Goal: Transaction & Acquisition: Subscribe to service/newsletter

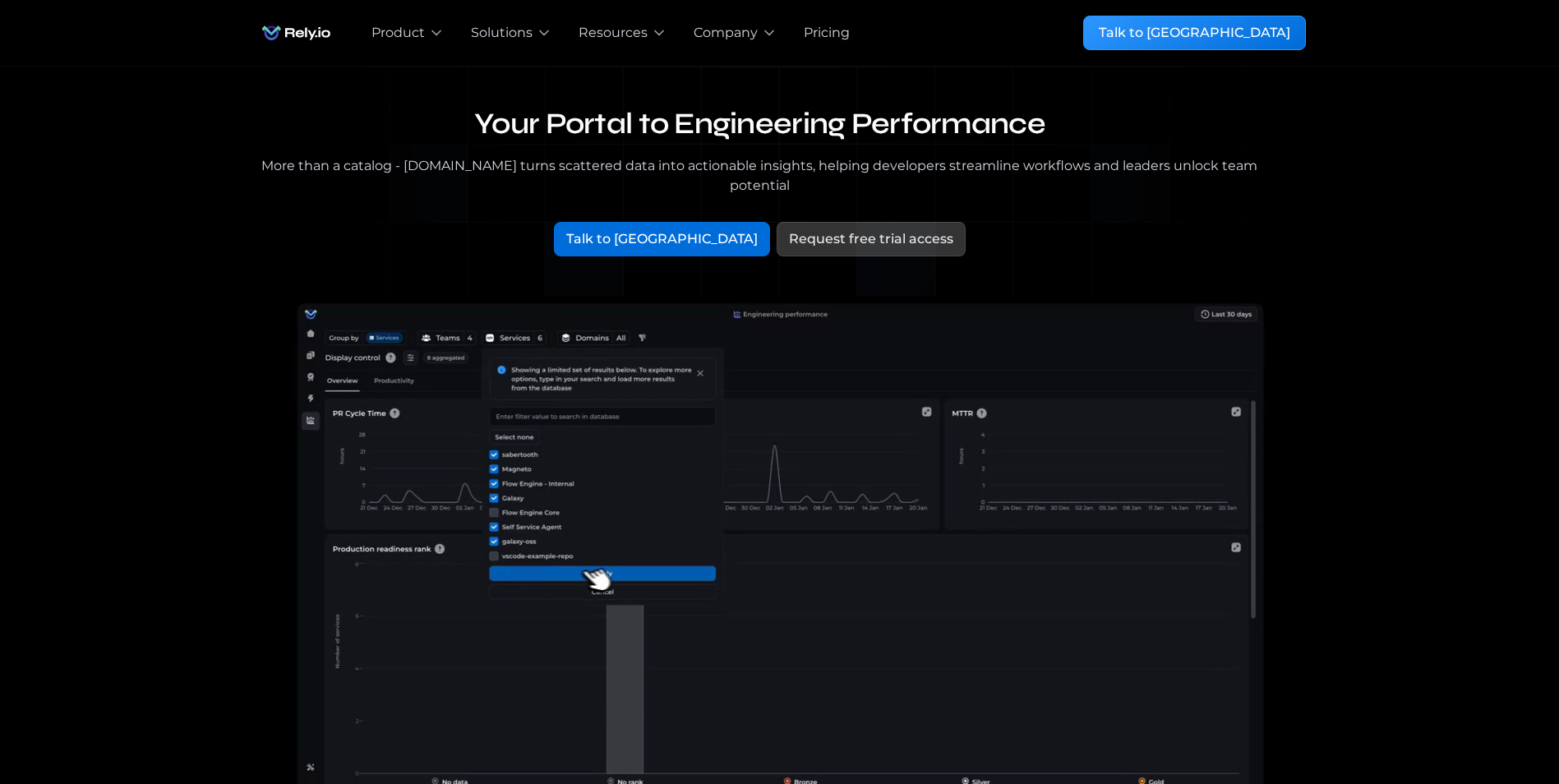
click at [714, 128] on h1 "Your Portal to Engineering Performance" at bounding box center [760, 125] width 1013 height 37
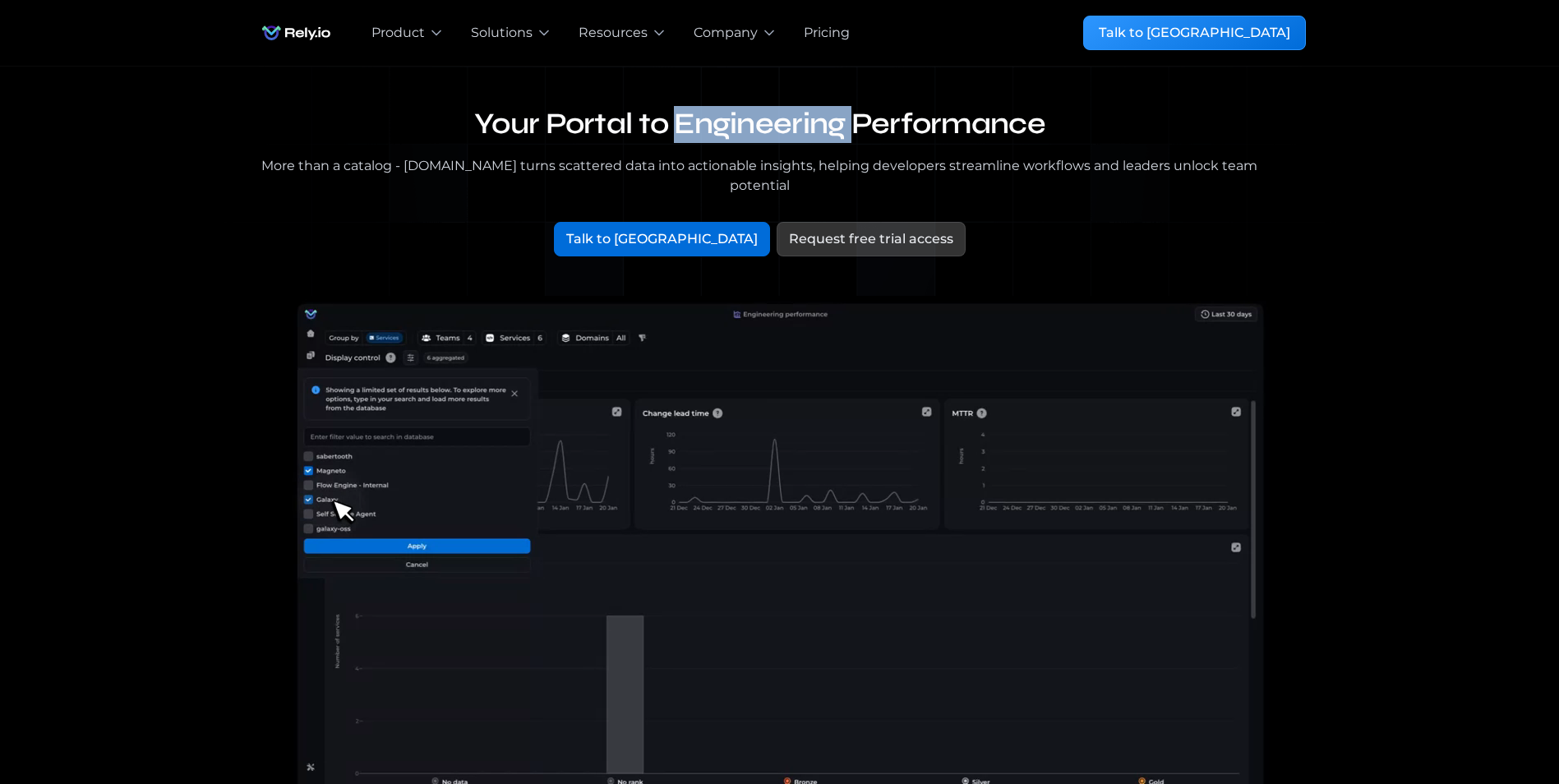
click at [714, 128] on h1 "Your Portal to Engineering Performance" at bounding box center [760, 125] width 1013 height 37
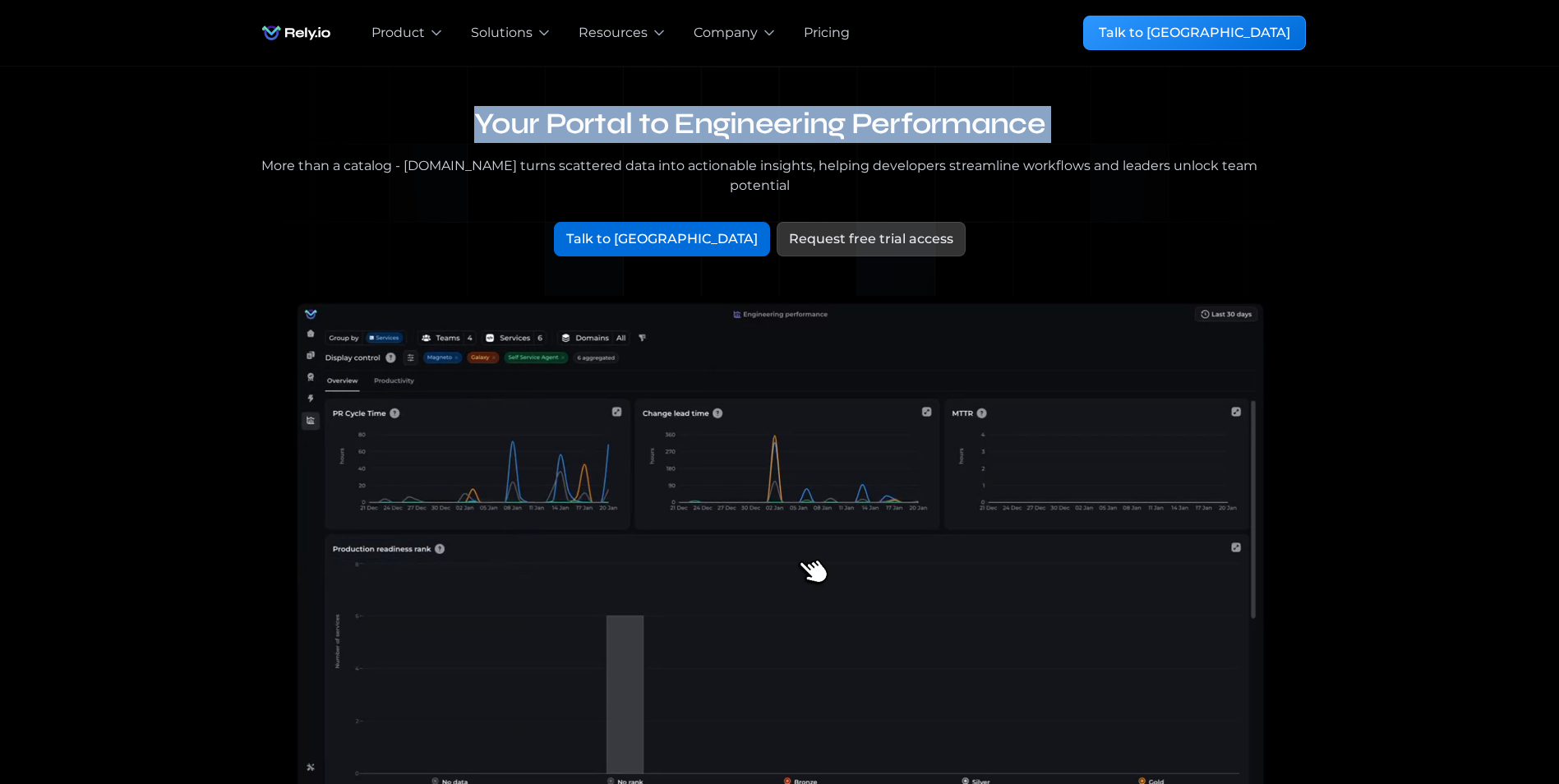
click at [714, 128] on h1 "Your Portal to Engineering Performance" at bounding box center [760, 125] width 1013 height 37
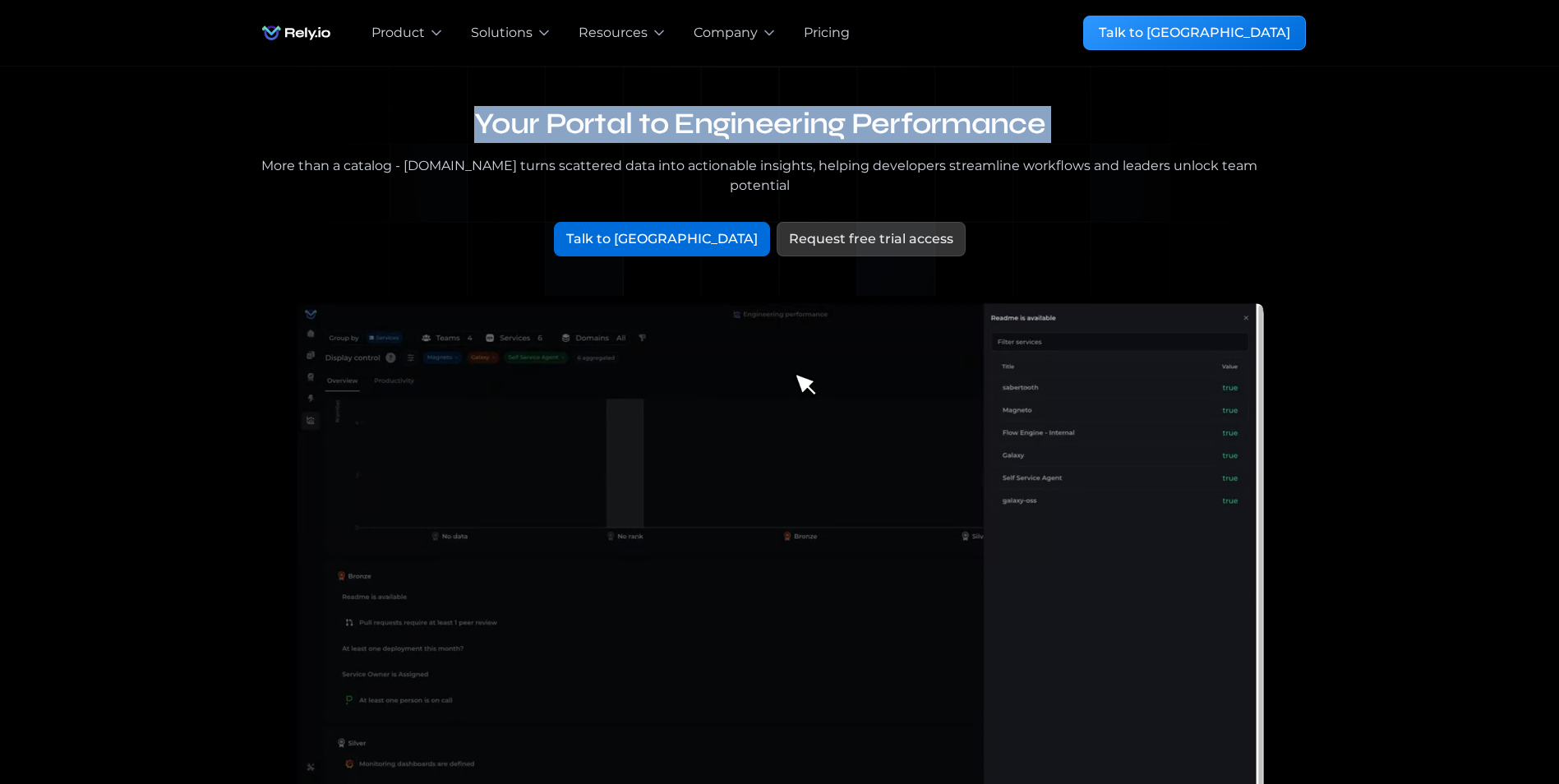
click at [714, 128] on h1 "Your Portal to Engineering Performance" at bounding box center [760, 125] width 1013 height 37
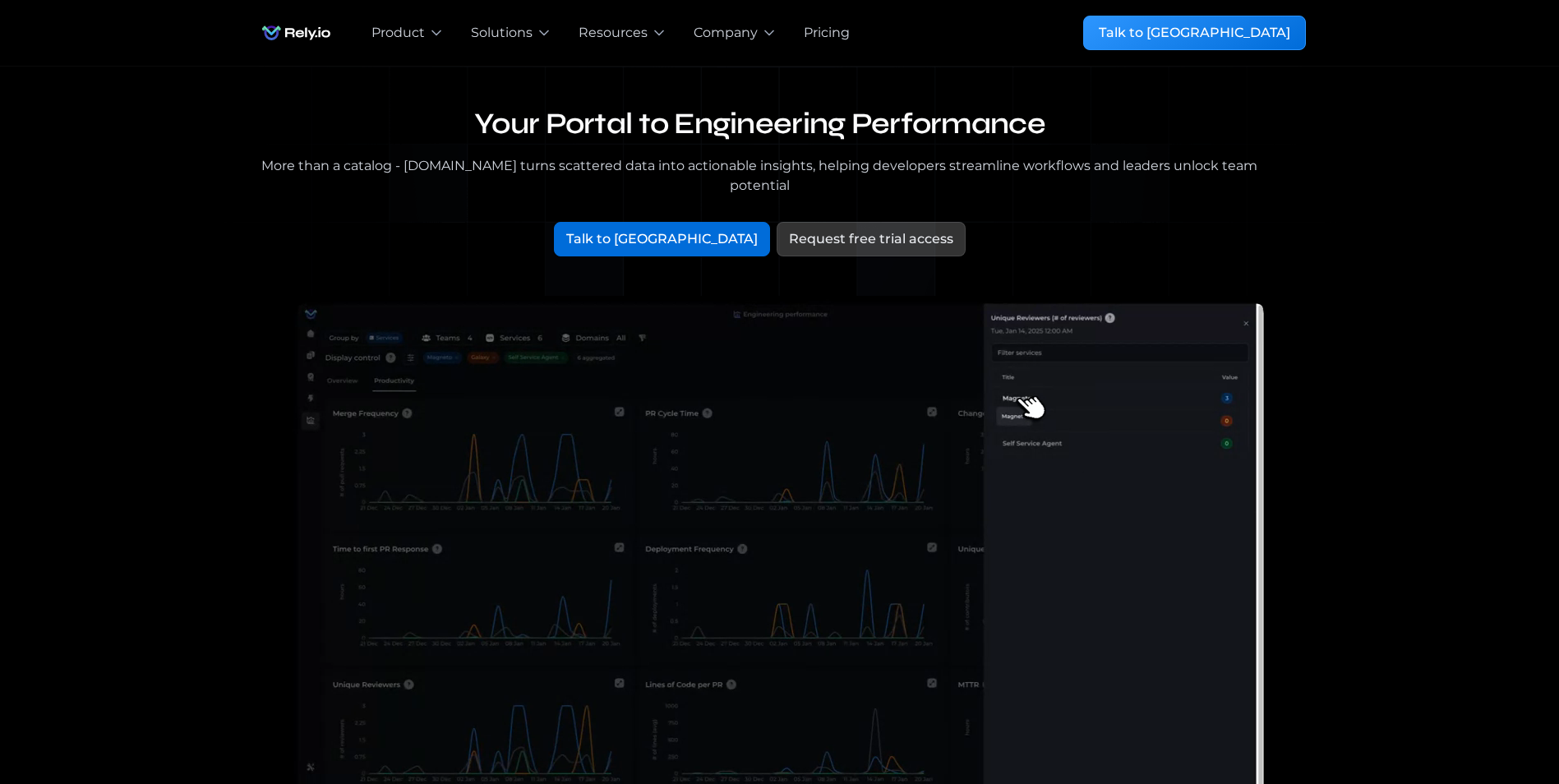
click at [475, 156] on div "More than a catalog - [DOMAIN_NAME] turns scattered data into actionable insigh…" at bounding box center [760, 175] width 1013 height 39
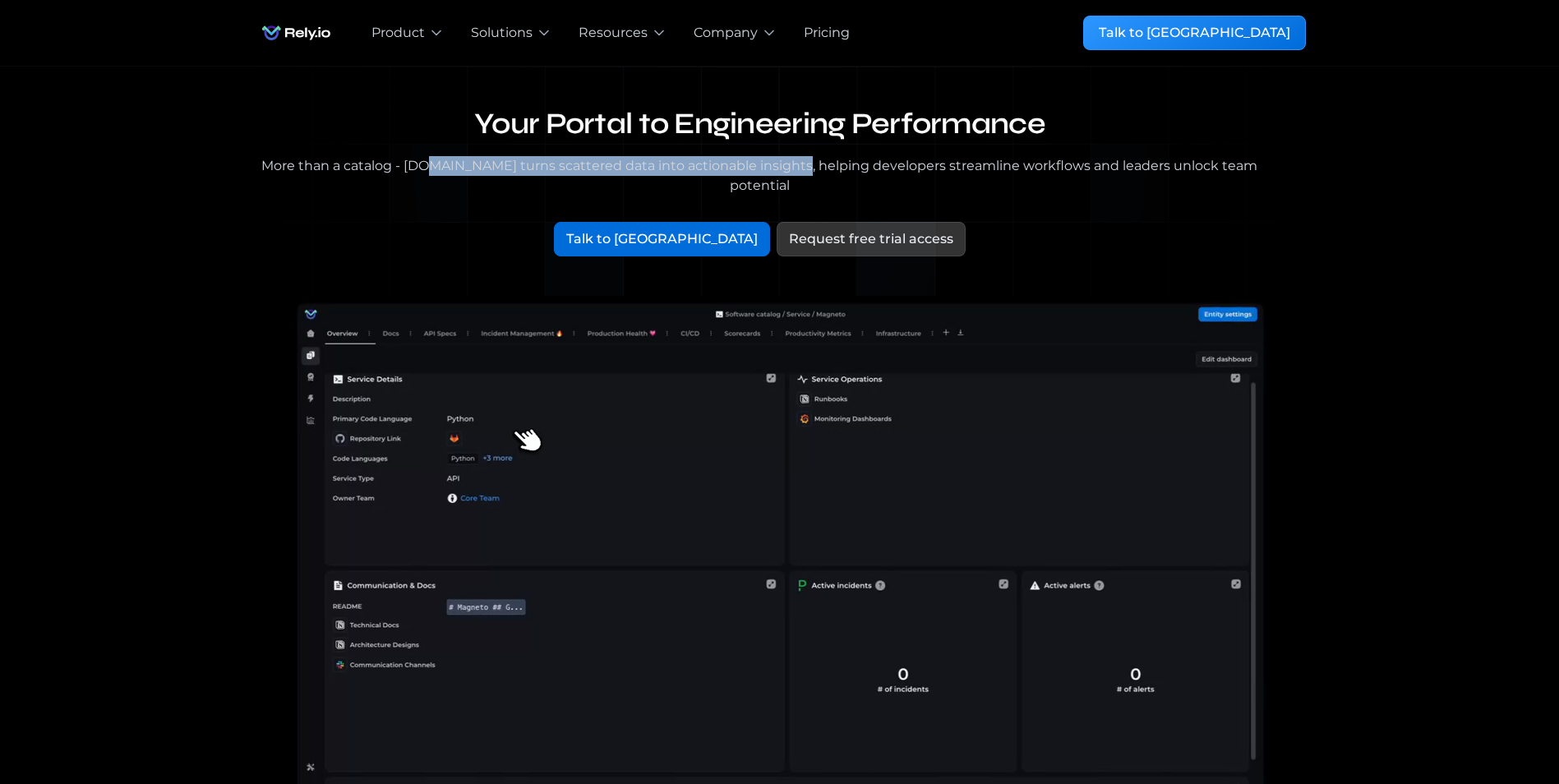
drag, startPoint x: 431, startPoint y: 162, endPoint x: 784, endPoint y: 163, distance: 353.0
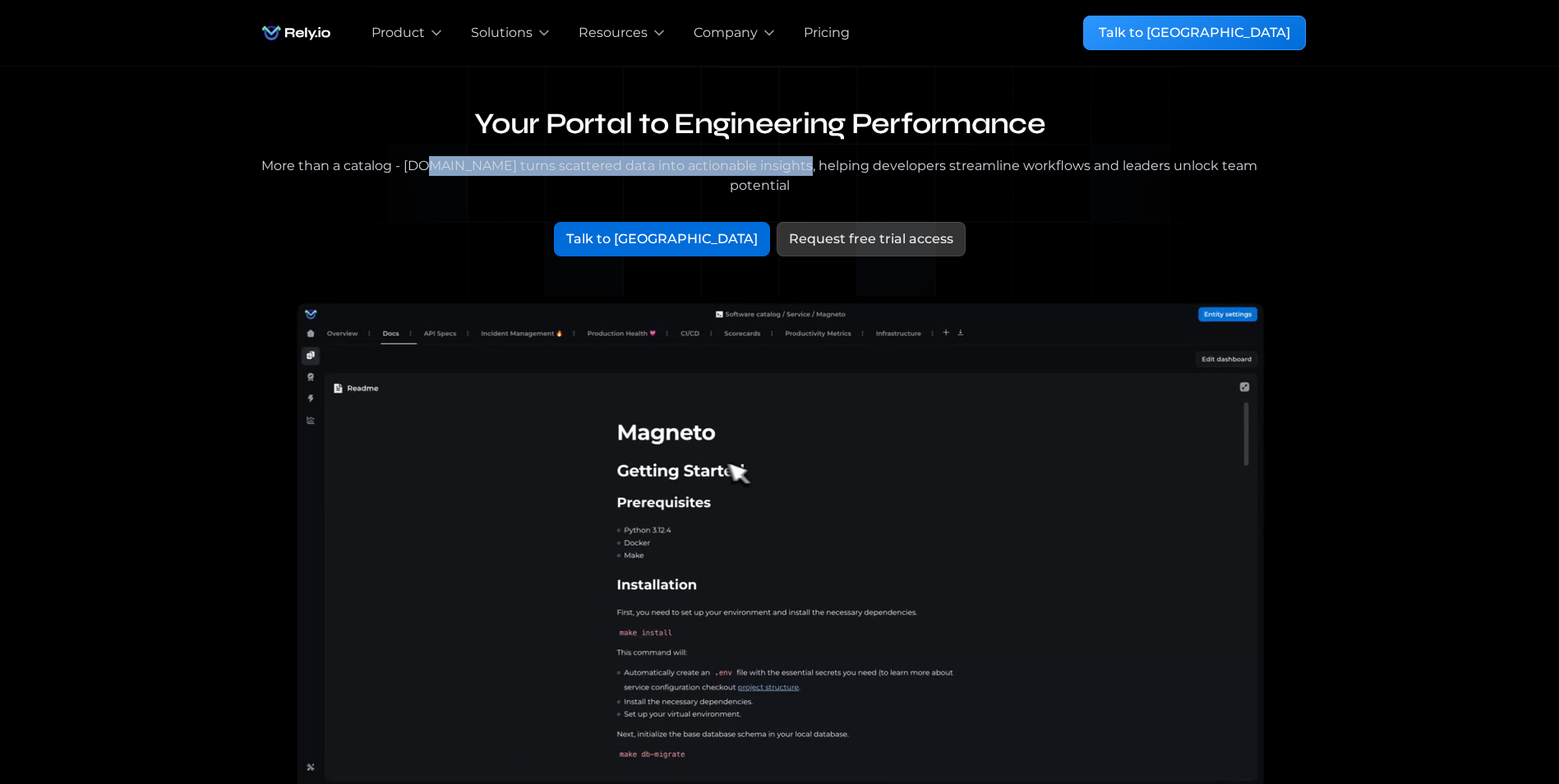
click at [784, 163] on div "More than a catalog - [DOMAIN_NAME] turns scattered data into actionable insigh…" at bounding box center [760, 175] width 1013 height 39
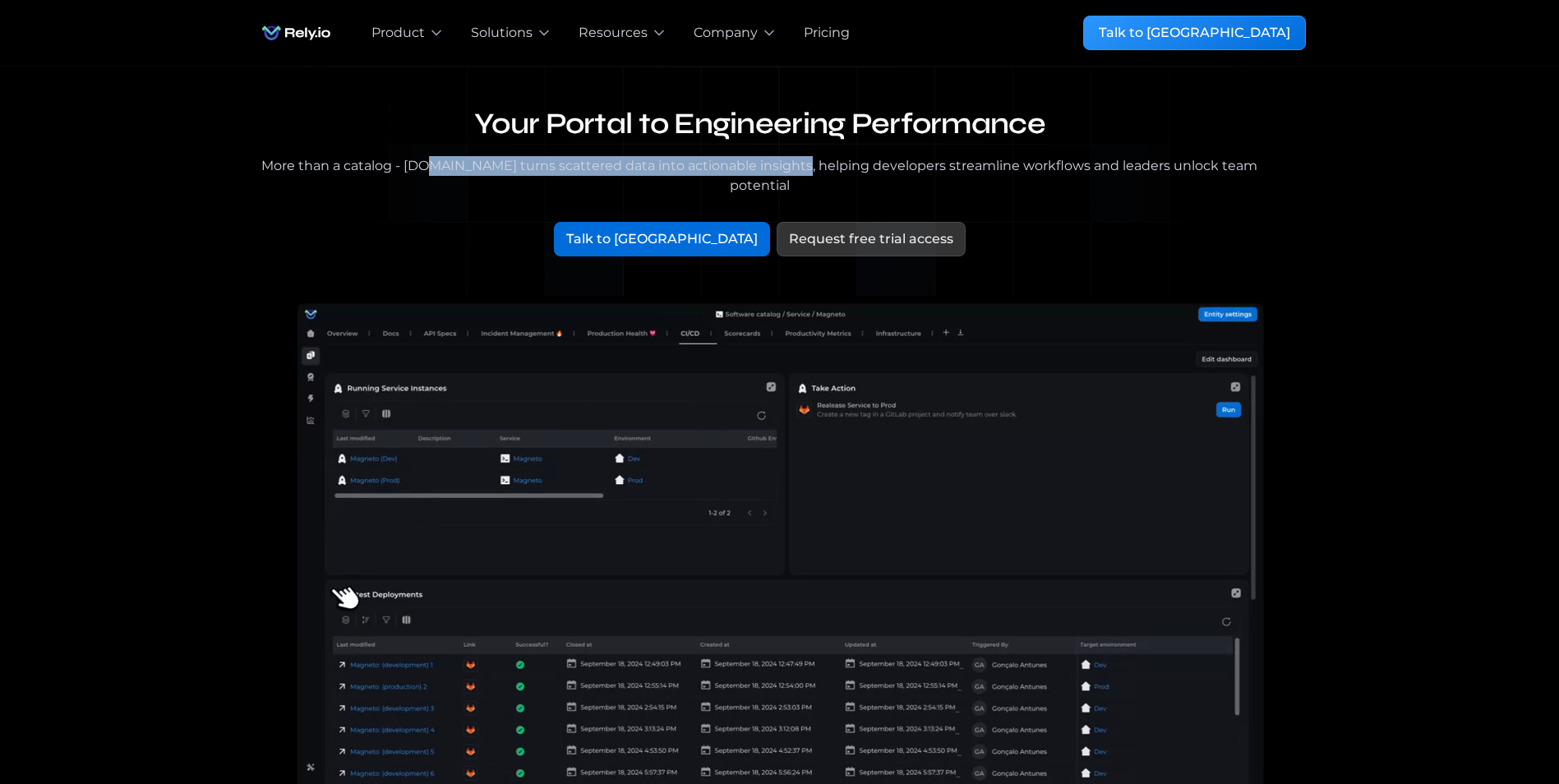
click at [784, 163] on div "More than a catalog - [DOMAIN_NAME] turns scattered data into actionable insigh…" at bounding box center [760, 175] width 1013 height 39
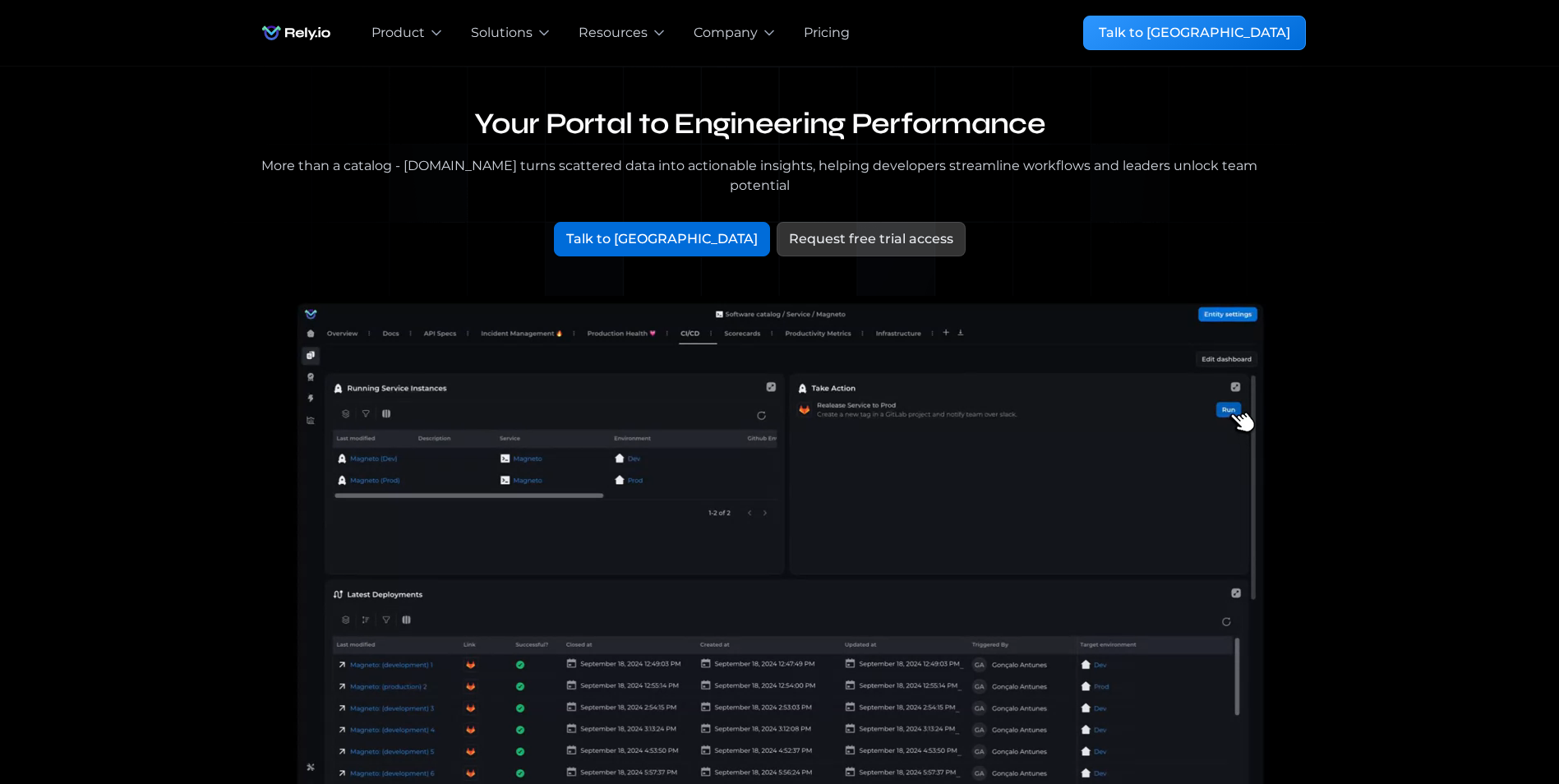
click at [674, 154] on div "Your Portal to Engineering Performance More than a catalog - [DOMAIN_NAME] turn…" at bounding box center [780, 191] width 1052 height 170
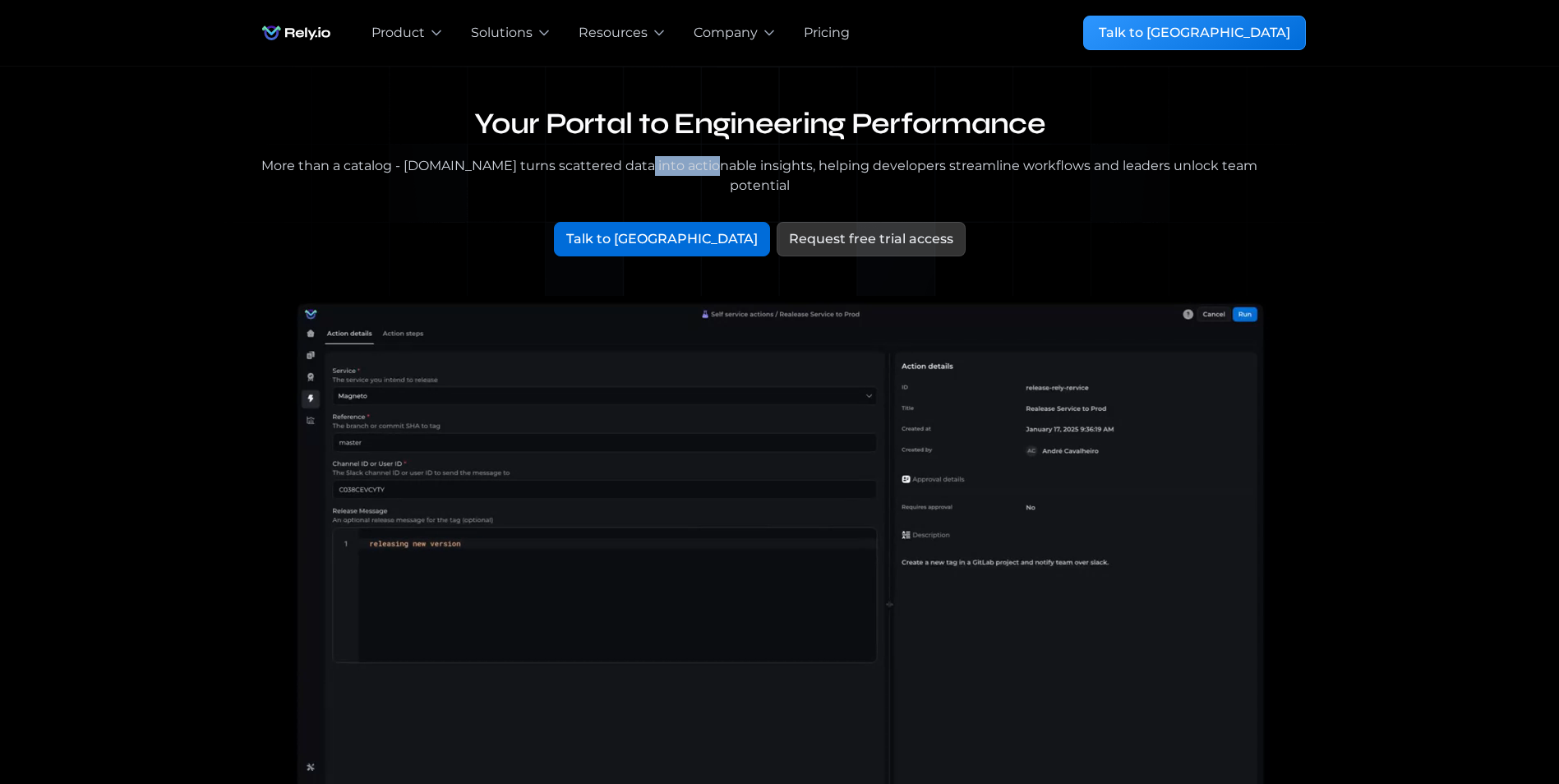
click at [674, 154] on div "Your Portal to Engineering Performance More than a catalog - [DOMAIN_NAME] turn…" at bounding box center [780, 191] width 1052 height 170
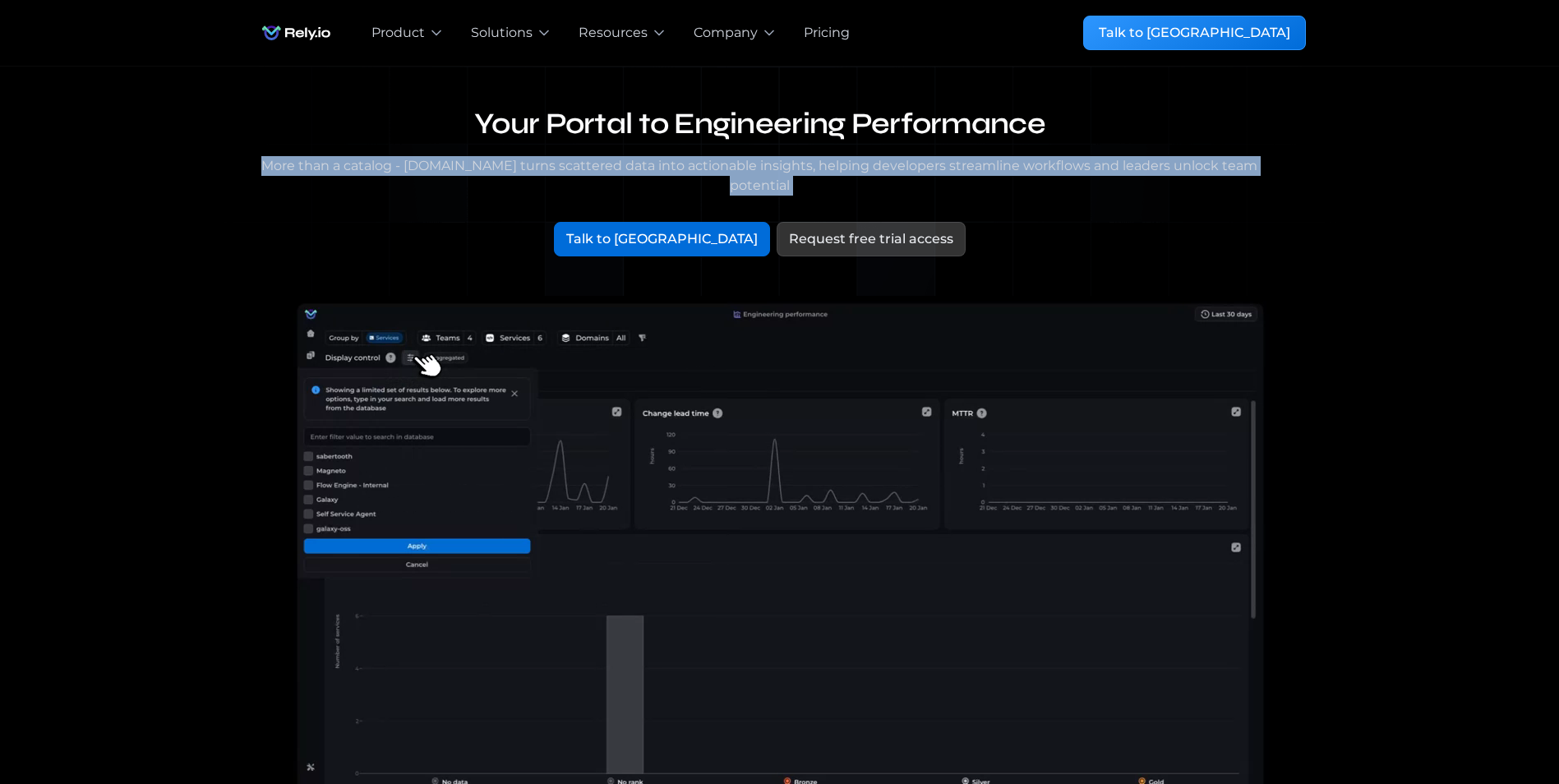
click at [674, 156] on div "More than a catalog - [DOMAIN_NAME] turns scattered data into actionable insigh…" at bounding box center [760, 175] width 1013 height 39
drag, startPoint x: 674, startPoint y: 155, endPoint x: 900, endPoint y: 169, distance: 226.4
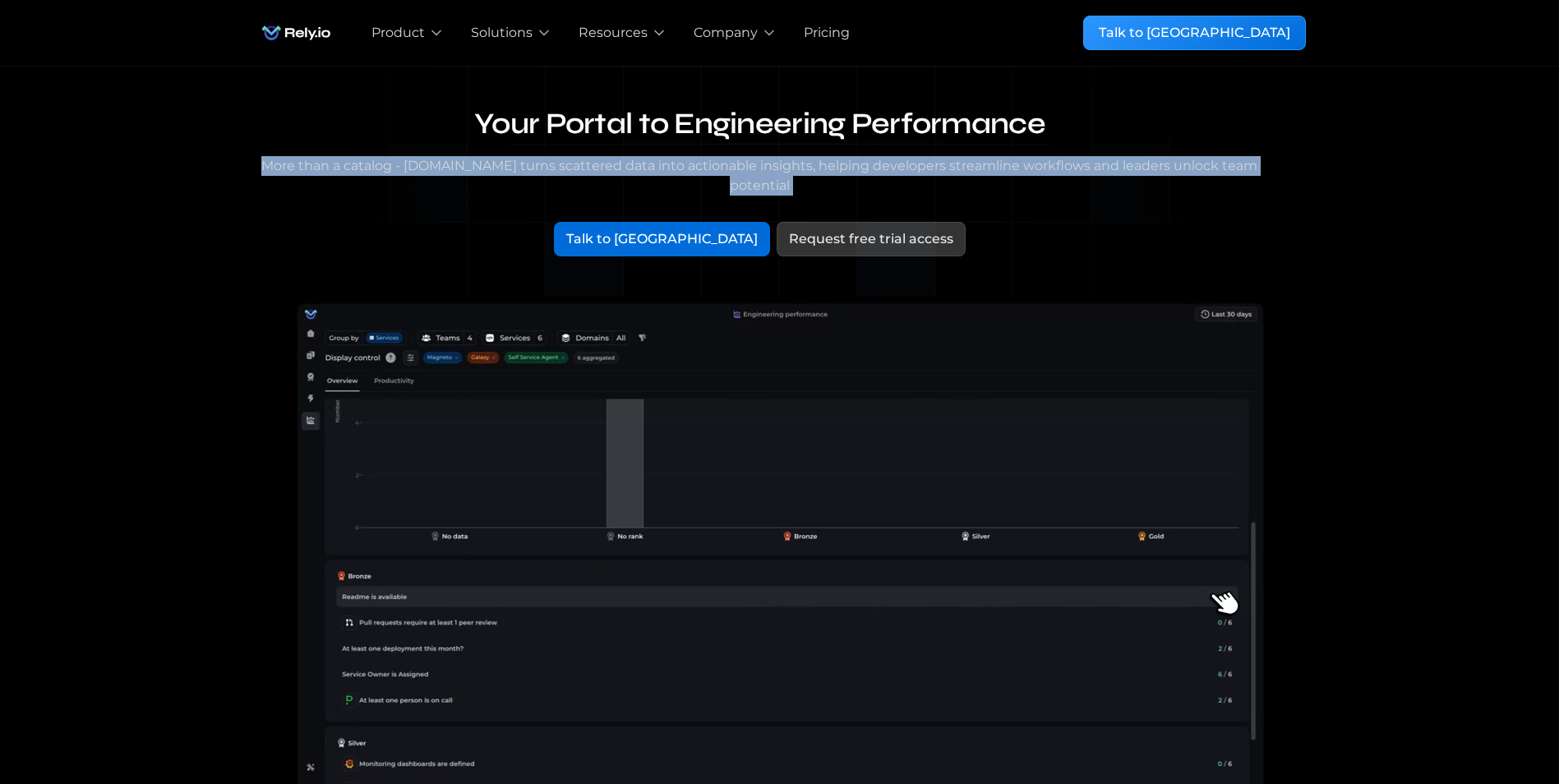
click at [900, 169] on div "More than a catalog - [DOMAIN_NAME] turns scattered data into actionable insigh…" at bounding box center [760, 175] width 1013 height 39
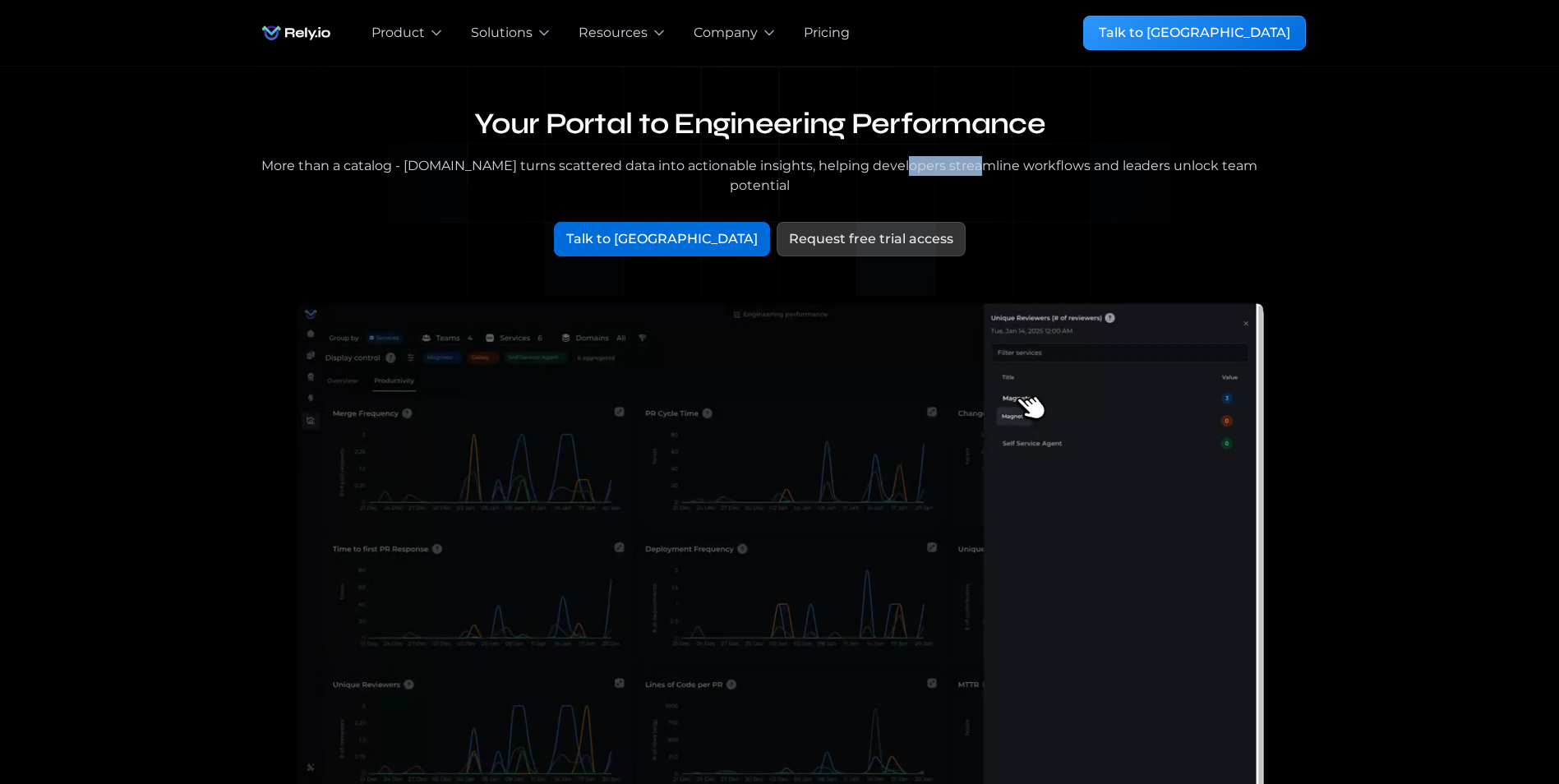
click at [900, 169] on div "More than a catalog - [DOMAIN_NAME] turns scattered data into actionable insigh…" at bounding box center [760, 175] width 1013 height 39
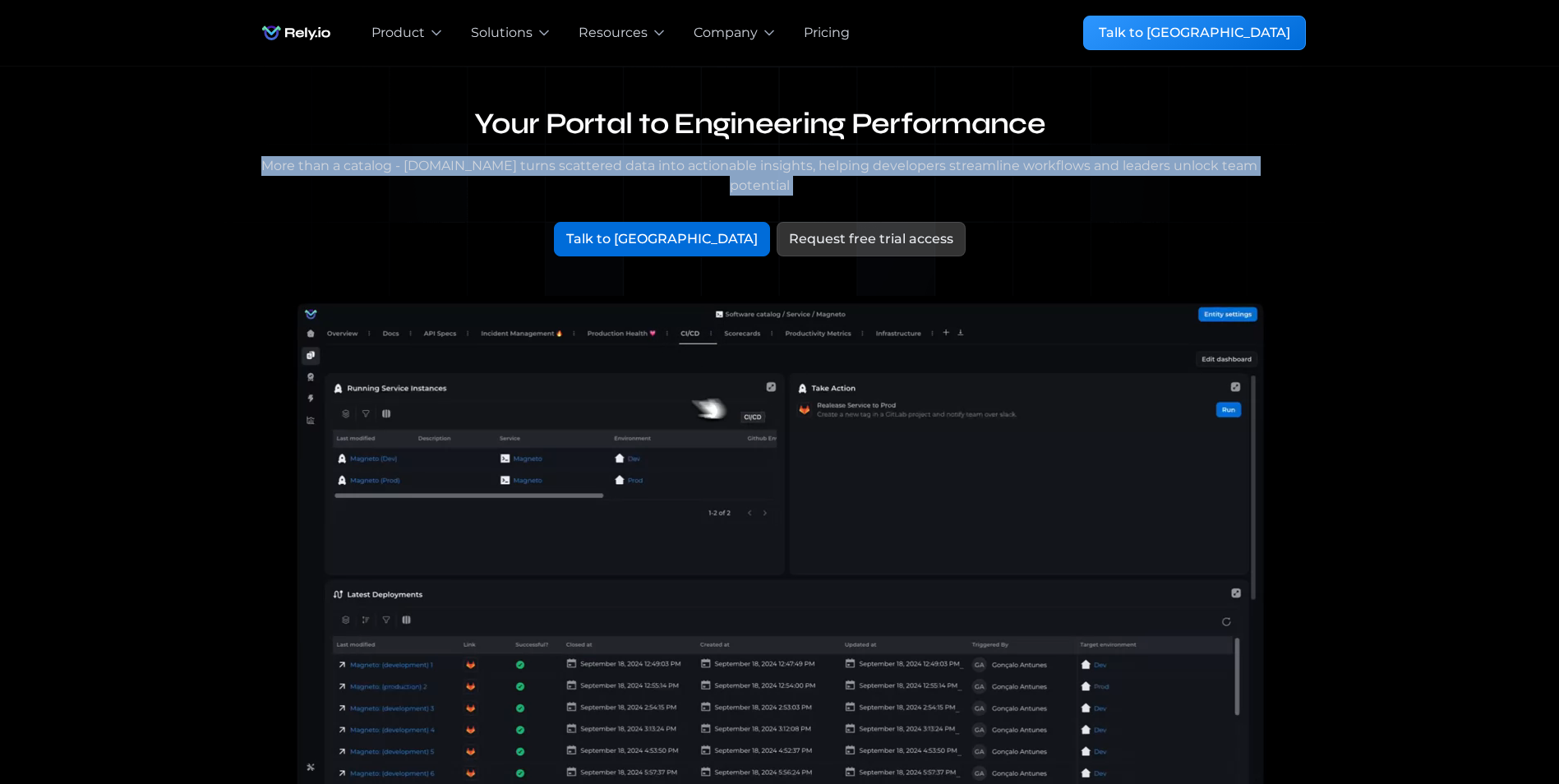
click at [900, 169] on div "More than a catalog - [DOMAIN_NAME] turns scattered data into actionable insigh…" at bounding box center [760, 175] width 1013 height 39
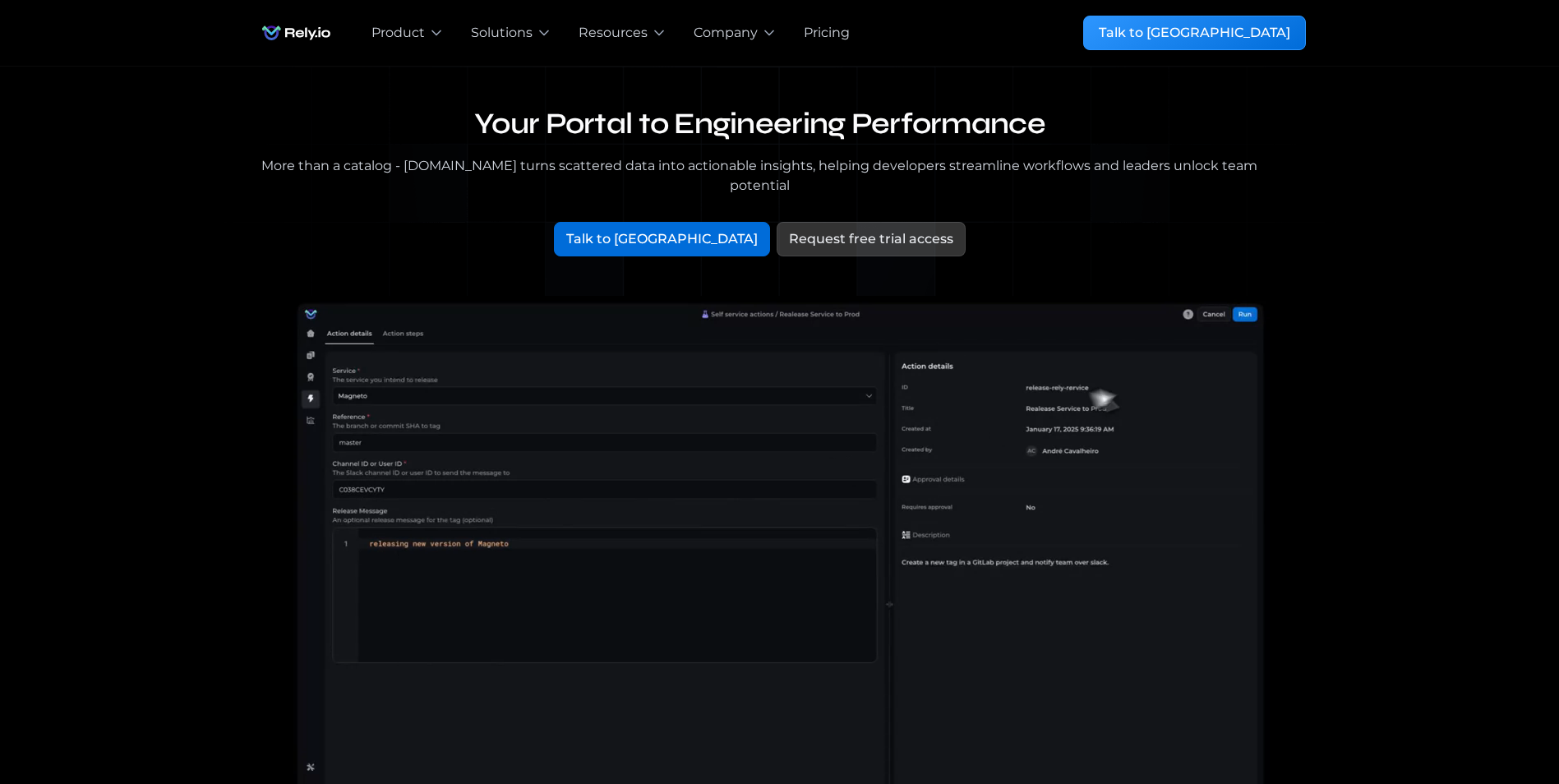
click at [792, 142] on h1 "Your Portal to Engineering Performance" at bounding box center [760, 125] width 1013 height 37
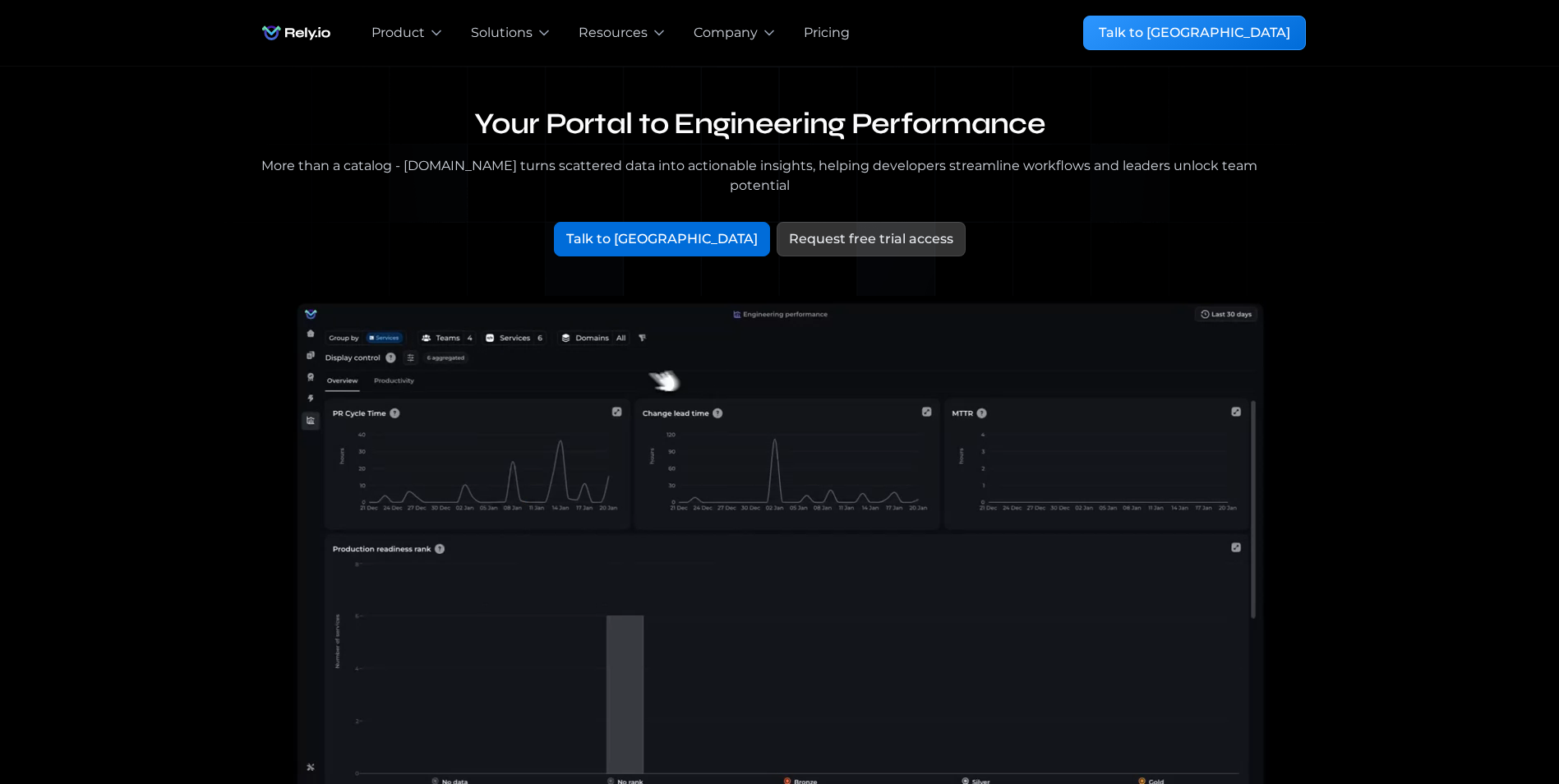
click at [784, 160] on div "More than a catalog - [DOMAIN_NAME] turns scattered data into actionable insigh…" at bounding box center [760, 175] width 1013 height 39
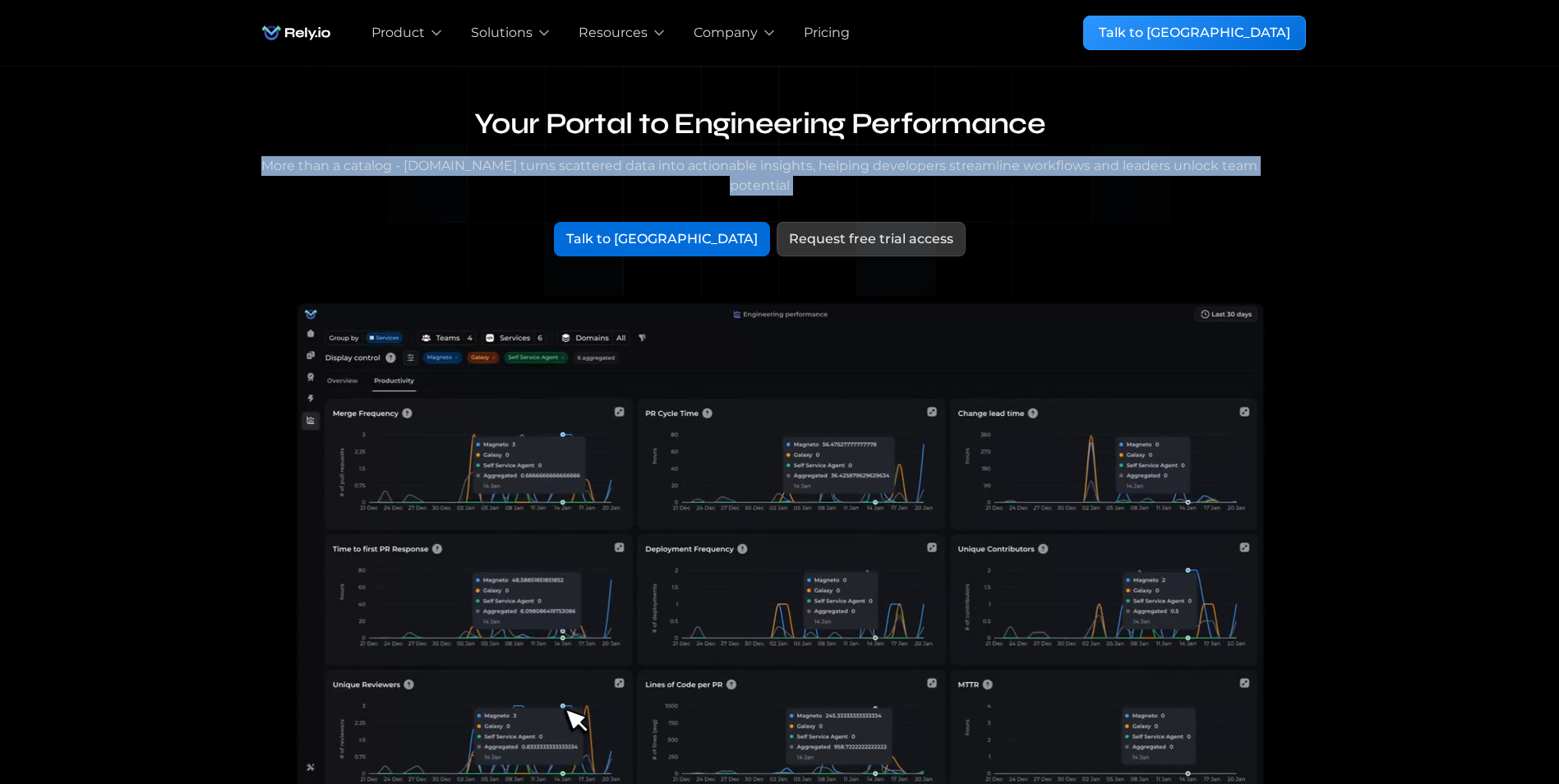
click at [784, 160] on div "More than a catalog - [DOMAIN_NAME] turns scattered data into actionable insigh…" at bounding box center [760, 175] width 1013 height 39
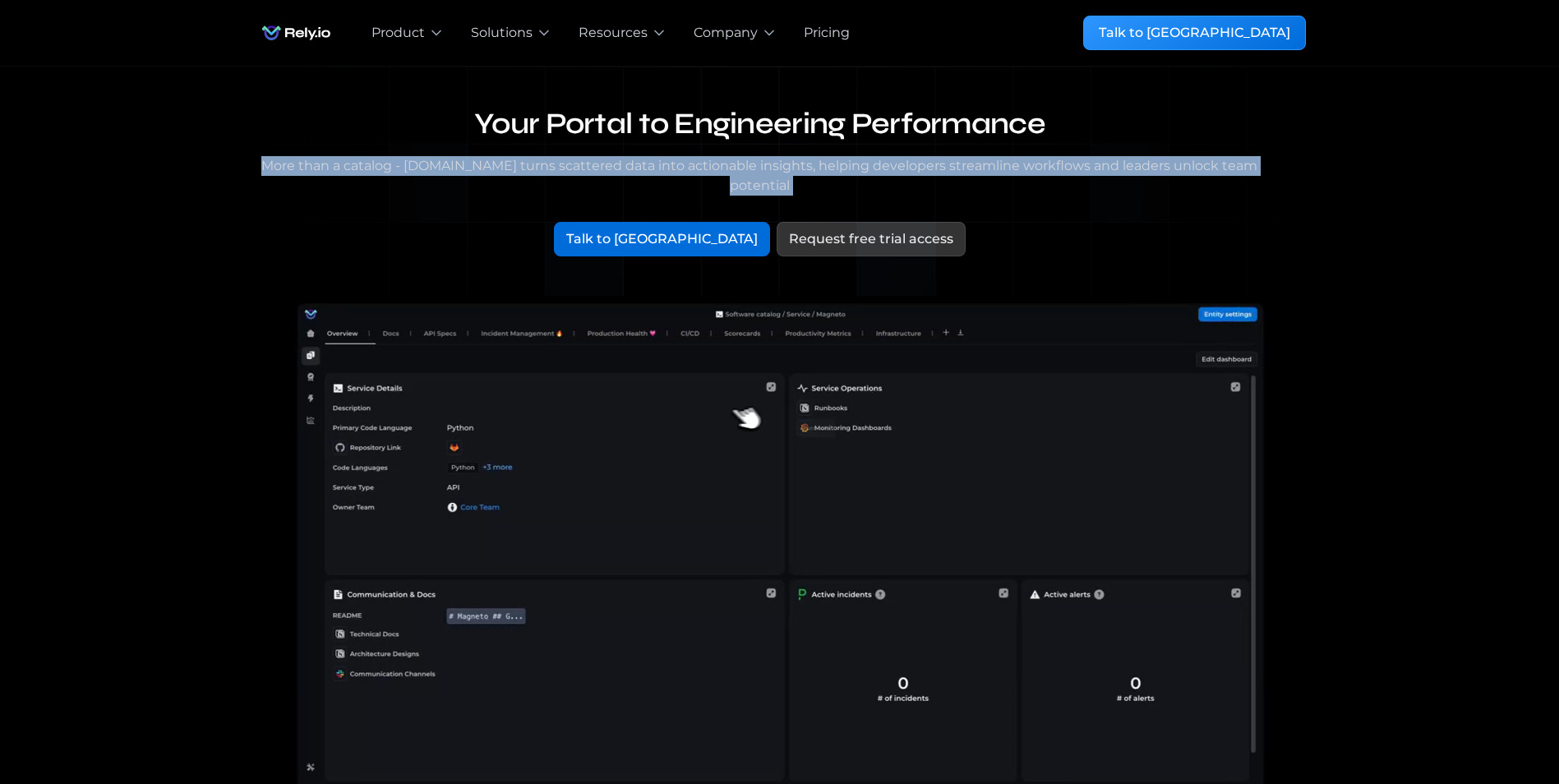
drag, startPoint x: 784, startPoint y: 160, endPoint x: 908, endPoint y: 160, distance: 124.0
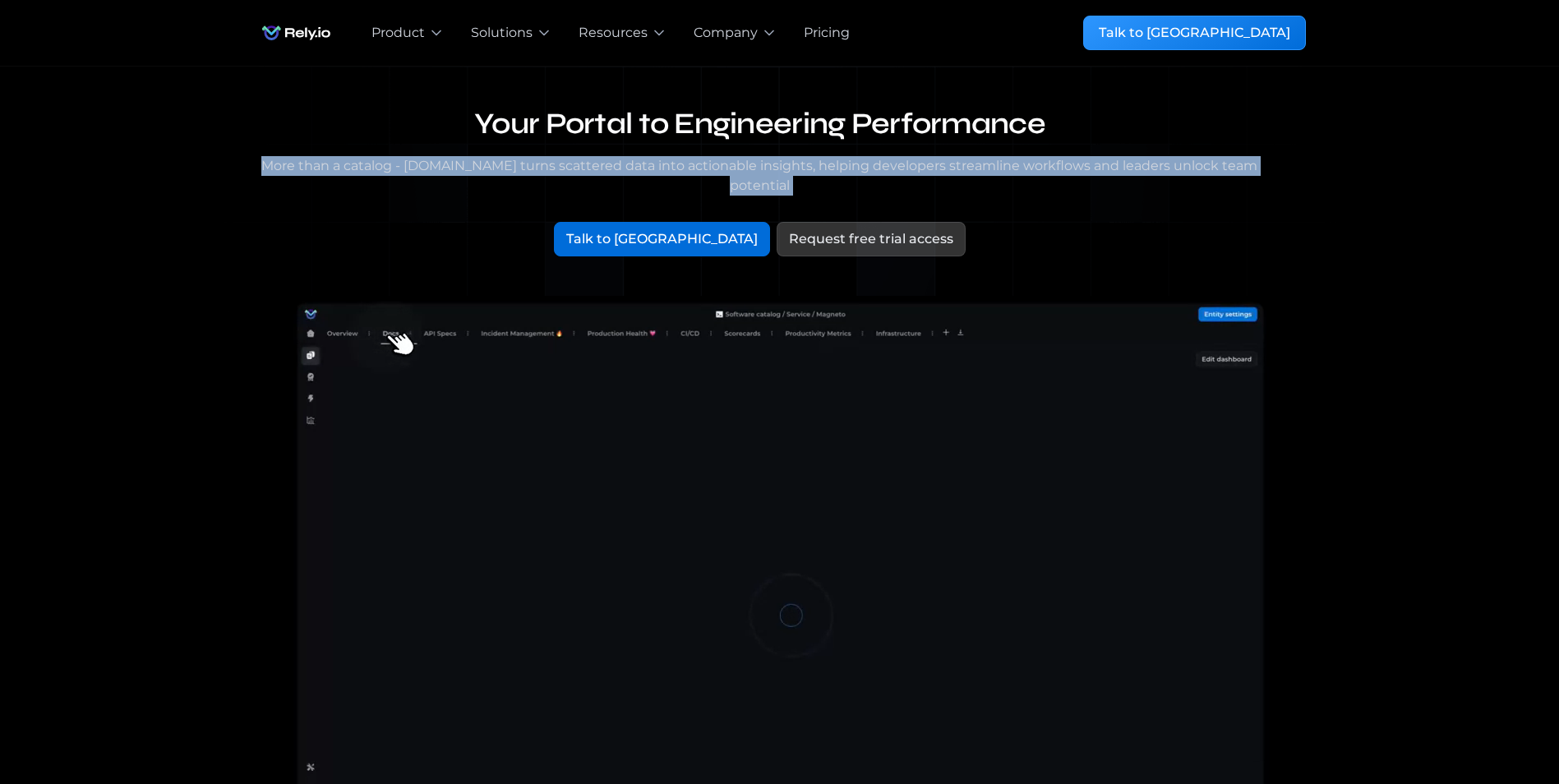
click at [908, 160] on div "More than a catalog - [DOMAIN_NAME] turns scattered data into actionable insigh…" at bounding box center [760, 175] width 1013 height 39
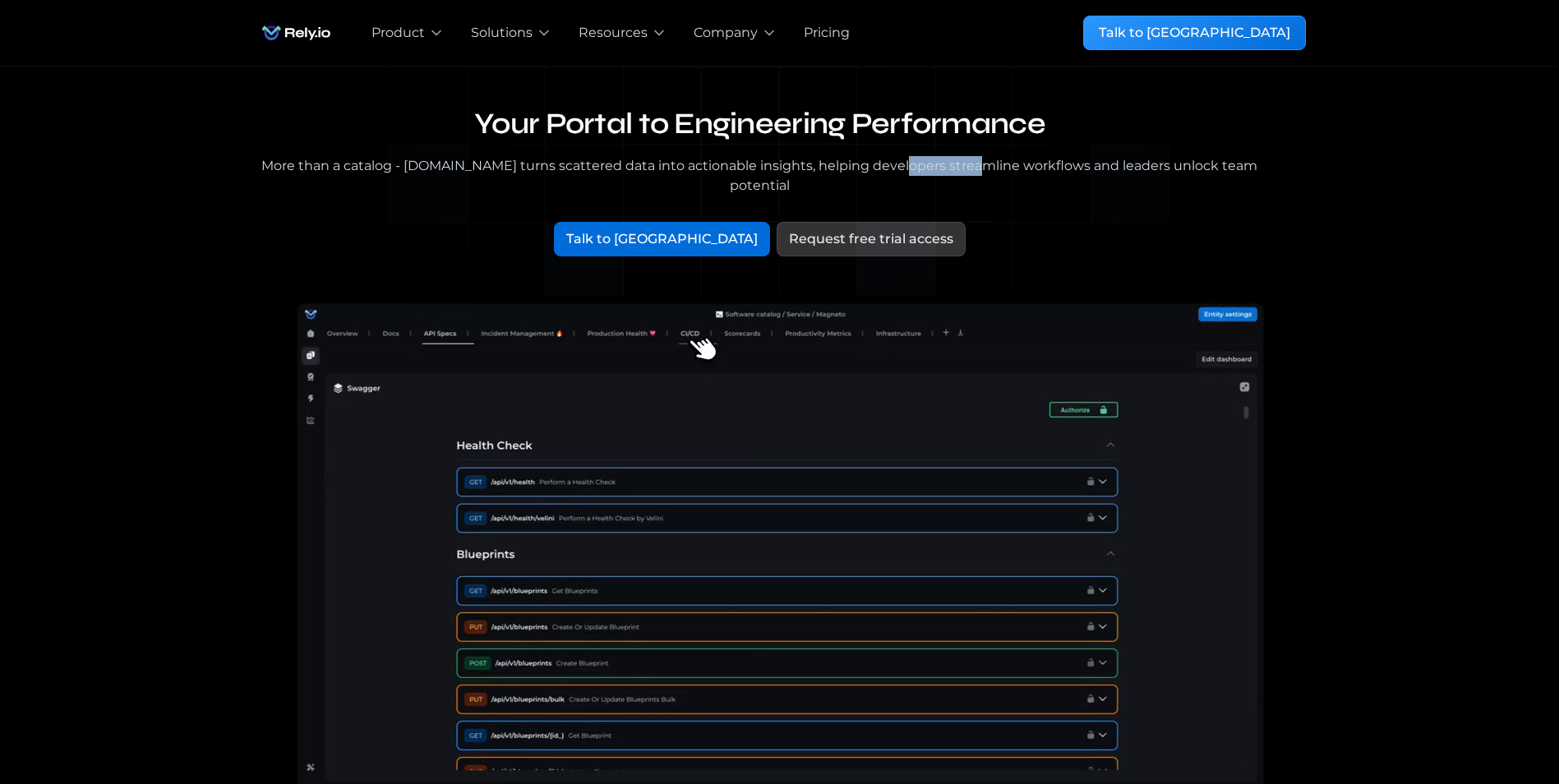
click at [908, 160] on div "More than a catalog - [DOMAIN_NAME] turns scattered data into actionable insigh…" at bounding box center [760, 175] width 1013 height 39
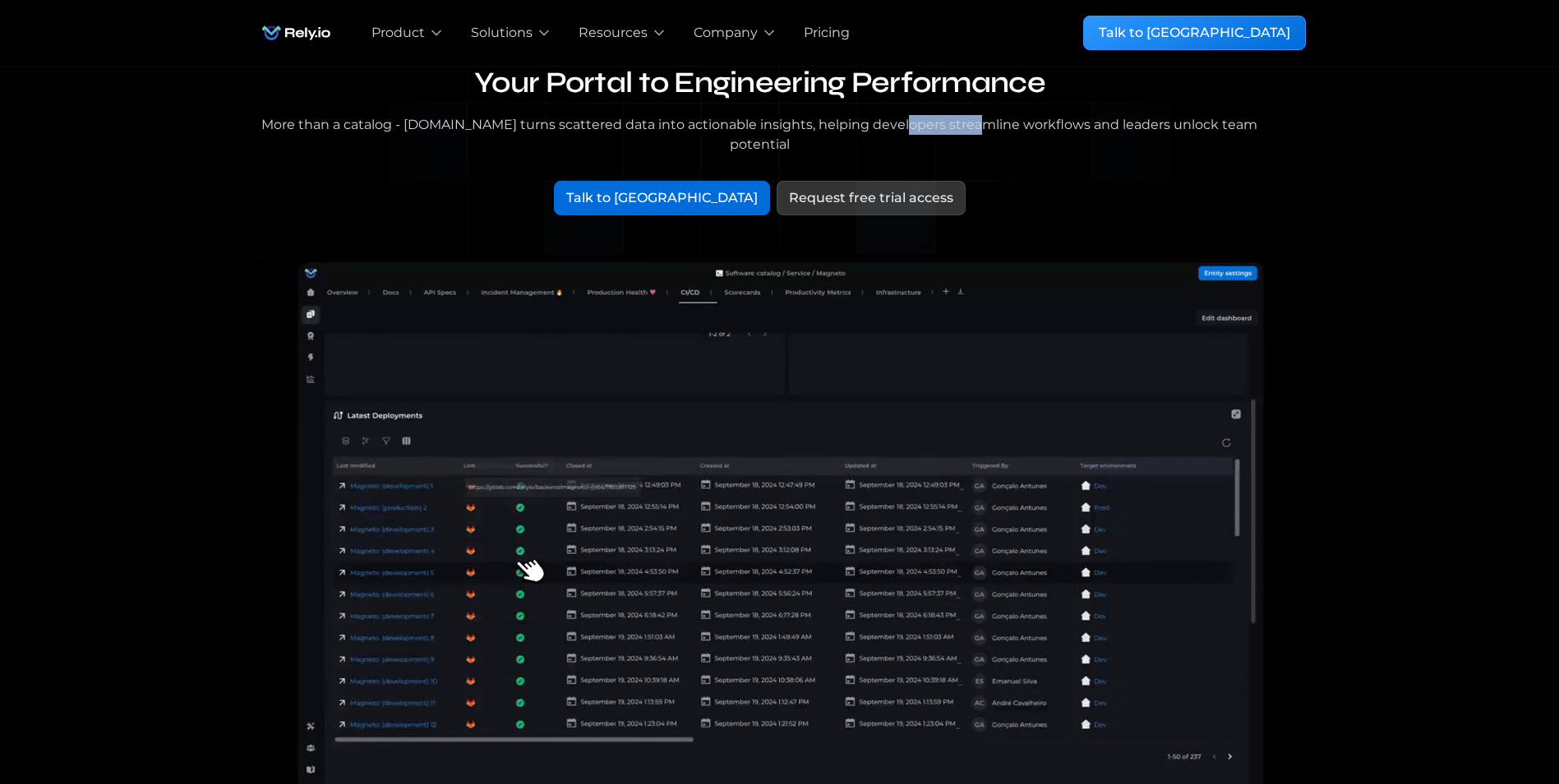
scroll to position [82, 0]
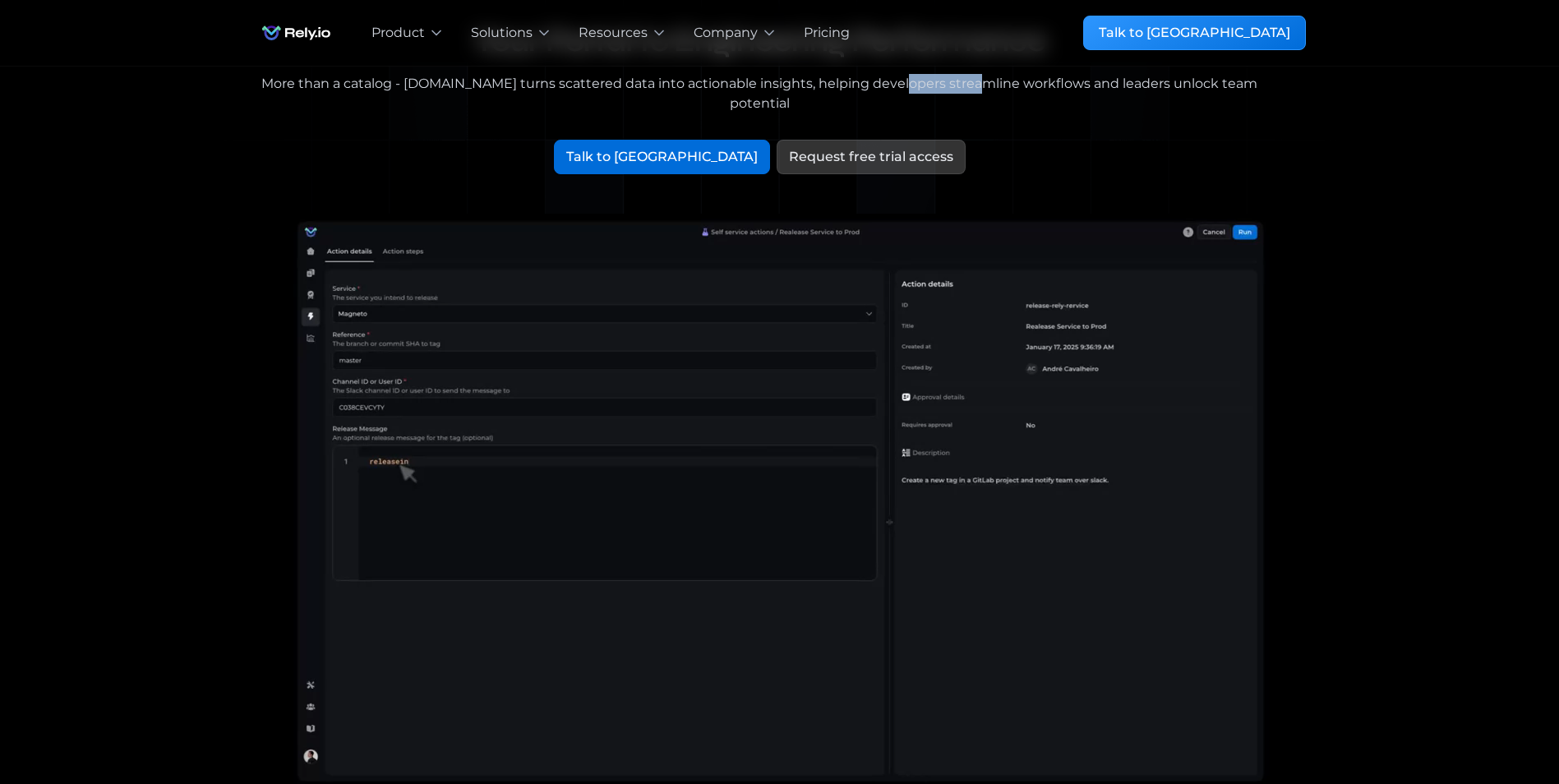
click at [835, 24] on div "Pricing" at bounding box center [827, 33] width 46 height 20
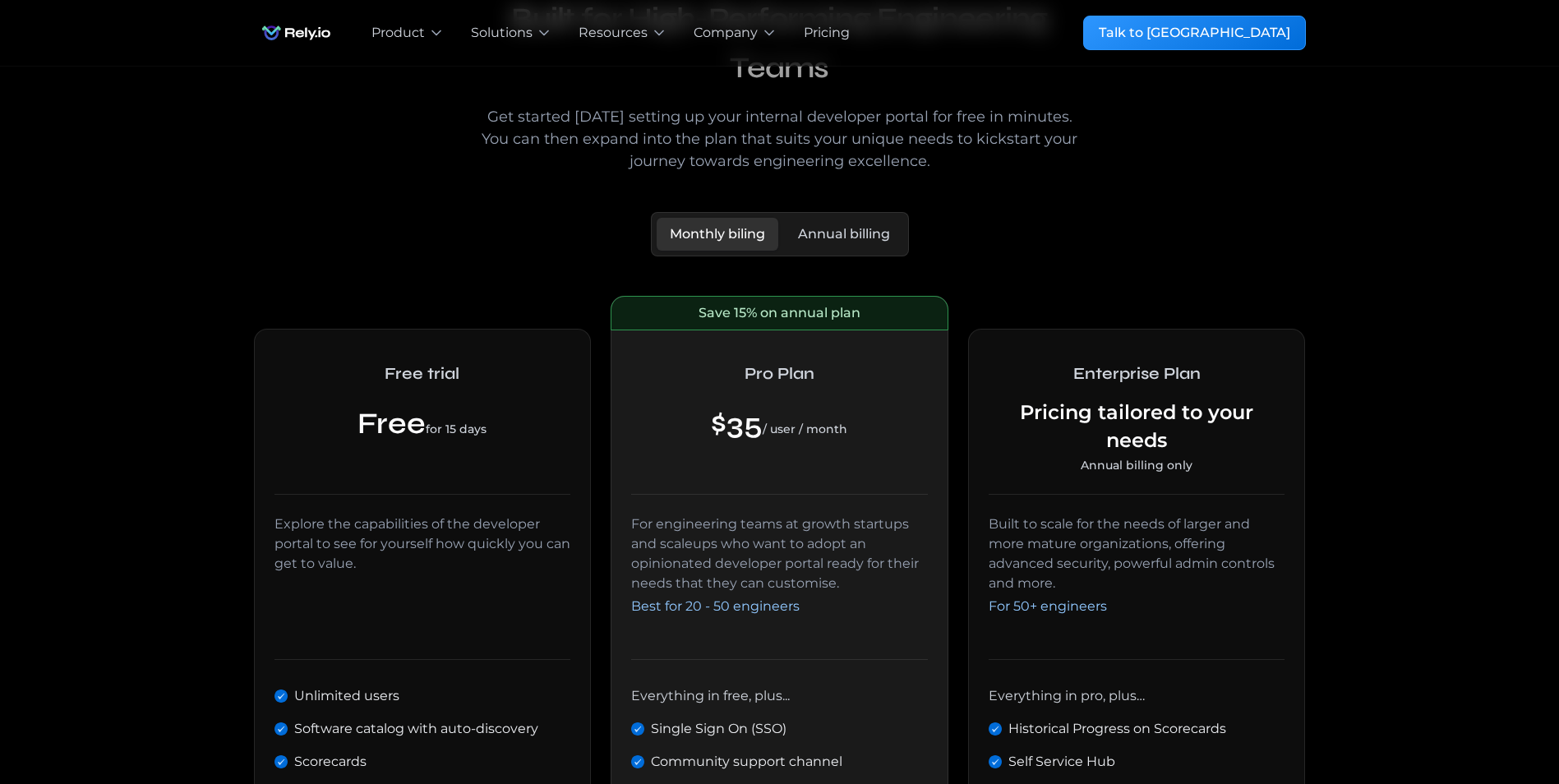
click at [872, 244] on link "Annual billing" at bounding box center [844, 234] width 118 height 33
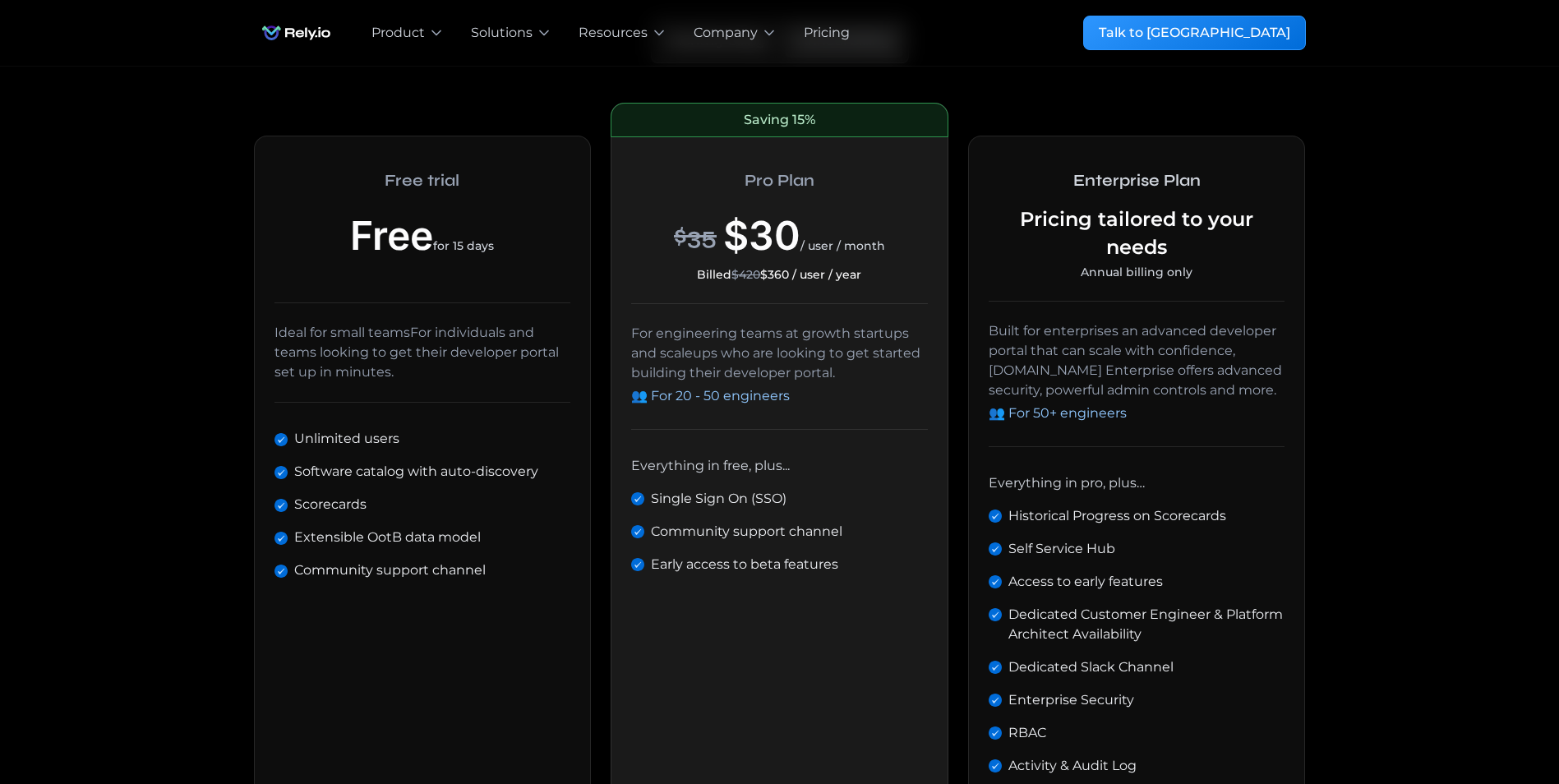
scroll to position [328, 0]
